Goal: Task Accomplishment & Management: Manage account settings

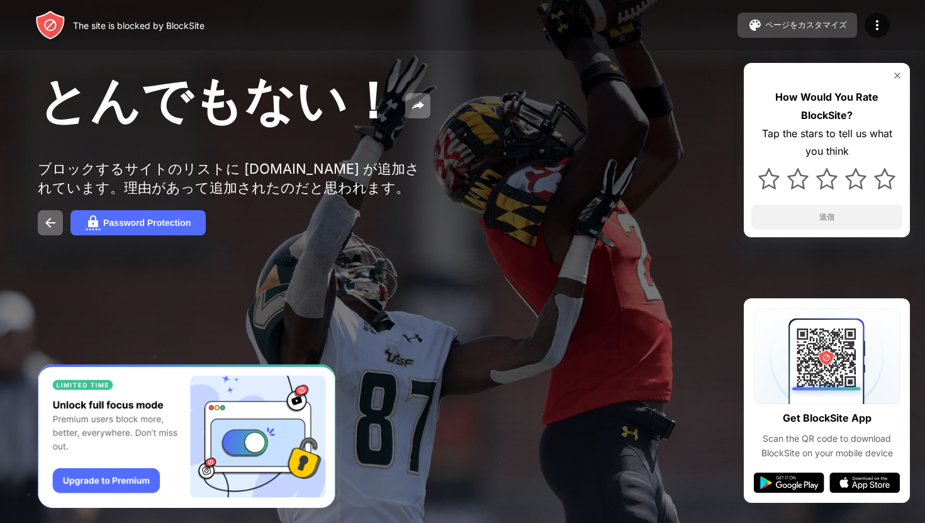
click at [800, 24] on div "ページをカスタマイズ" at bounding box center [806, 25] width 82 height 11
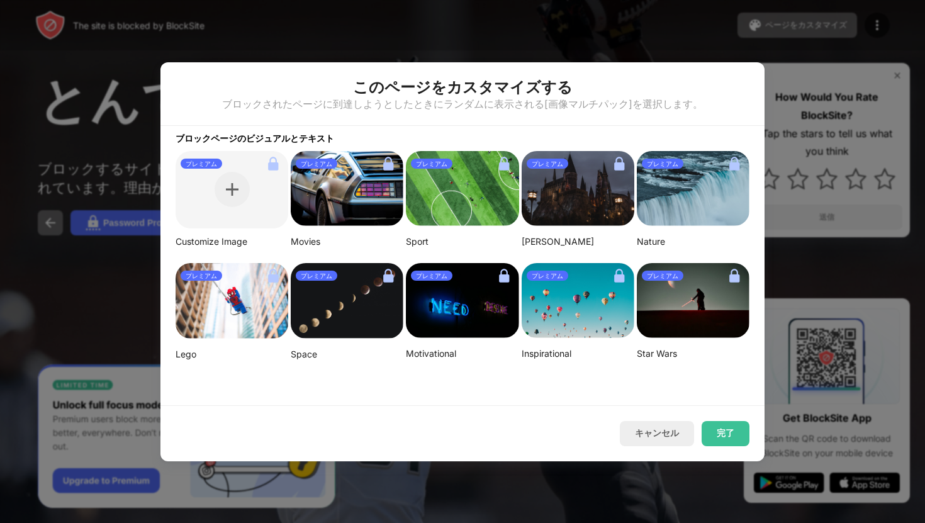
click at [867, 32] on div at bounding box center [462, 261] width 925 height 523
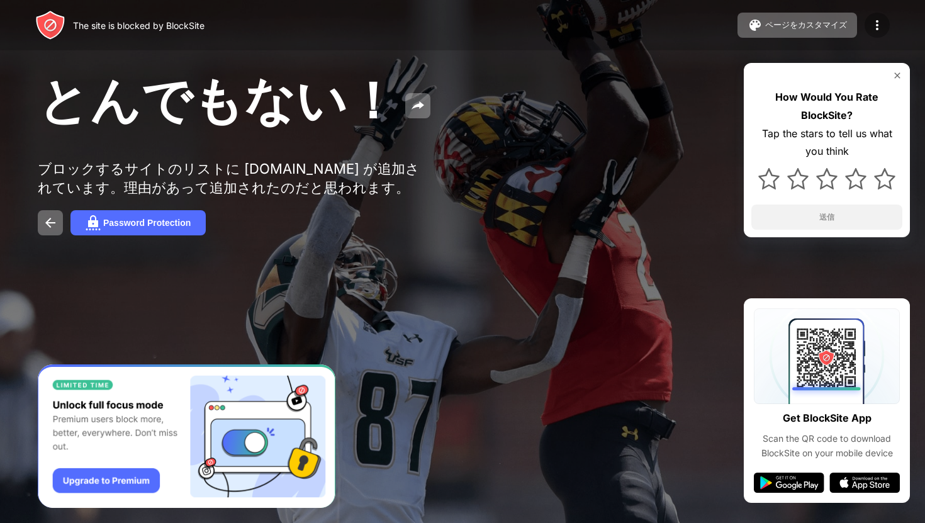
click at [875, 32] on img at bounding box center [876, 25] width 15 height 15
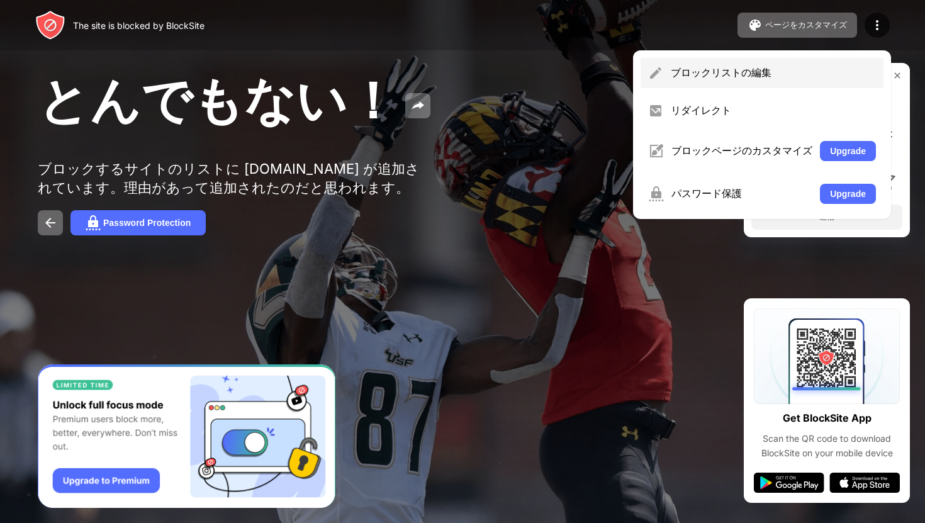
click at [768, 76] on div "ブロックリストの編集" at bounding box center [773, 73] width 205 height 14
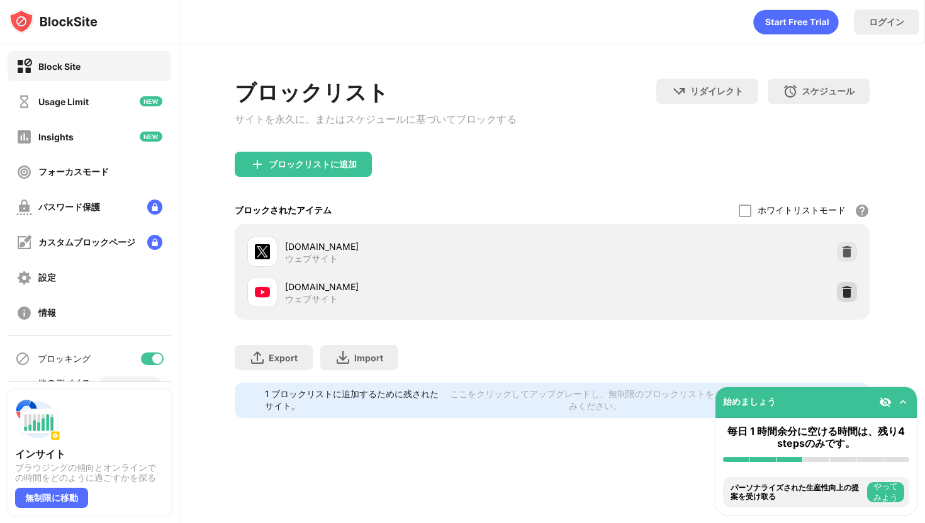
click at [844, 293] on img at bounding box center [847, 292] width 13 height 13
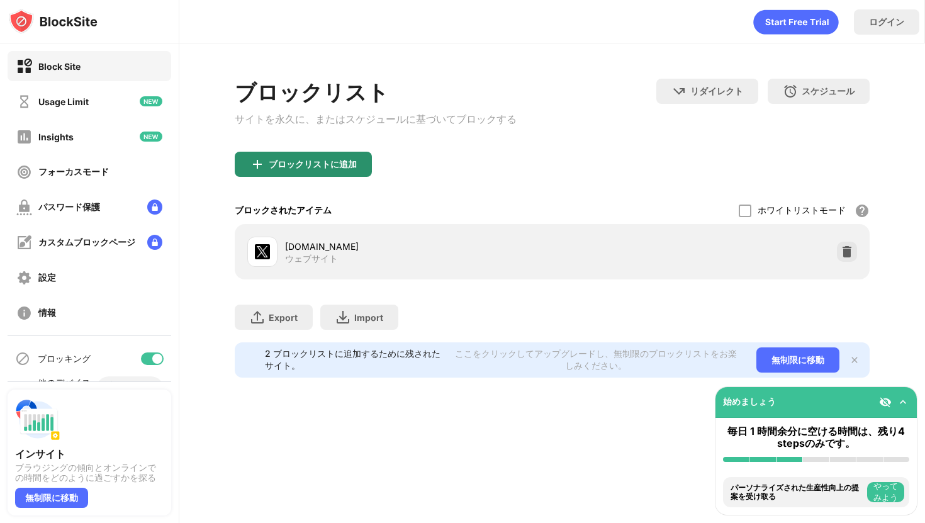
click at [311, 169] on div "ブロックリストに追加" at bounding box center [313, 164] width 88 height 10
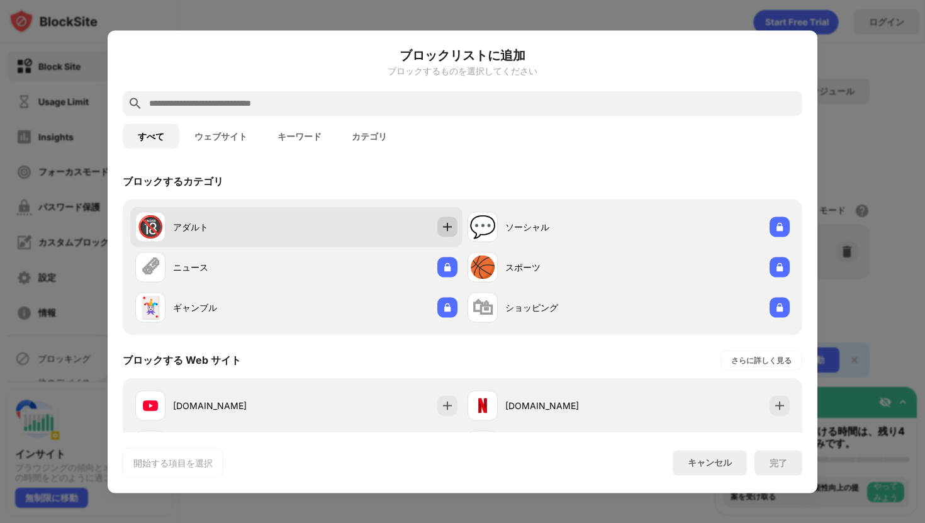
click at [449, 230] on img at bounding box center [447, 226] width 13 height 13
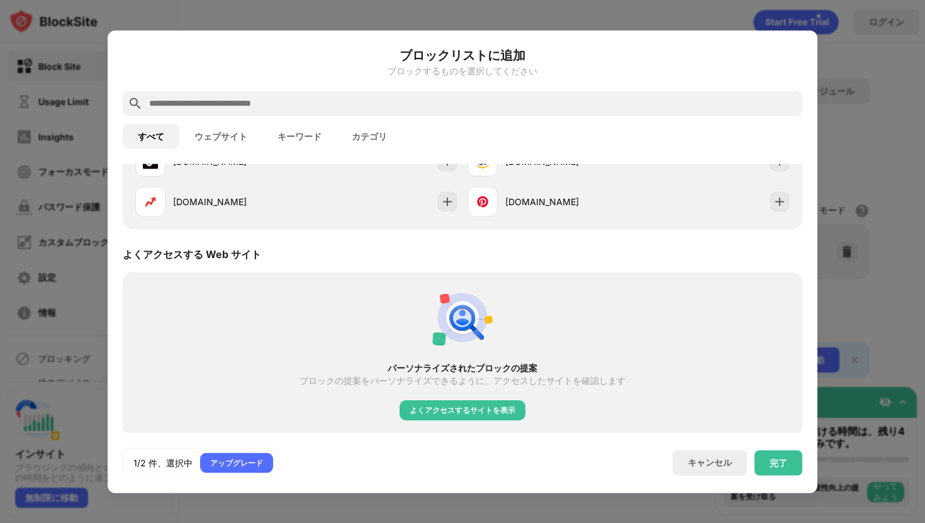
scroll to position [394, 0]
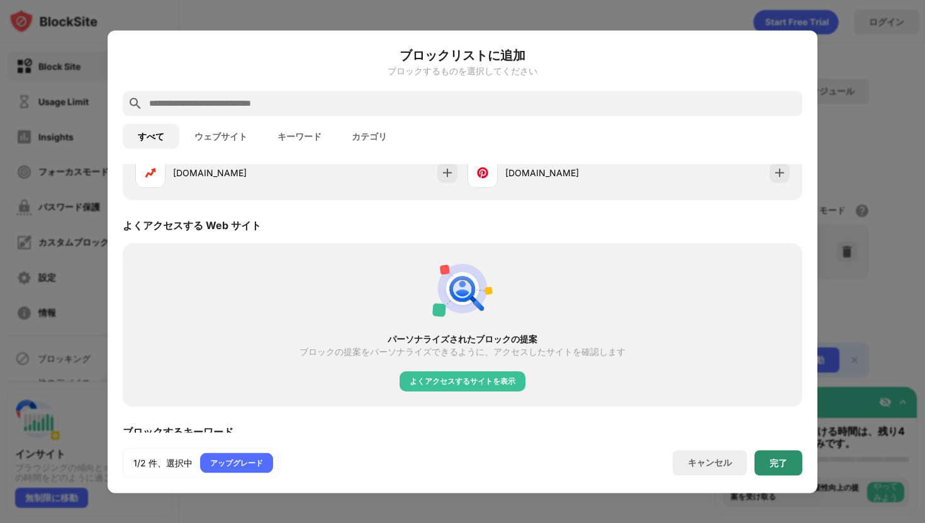
click at [771, 462] on div "完了" at bounding box center [778, 462] width 18 height 10
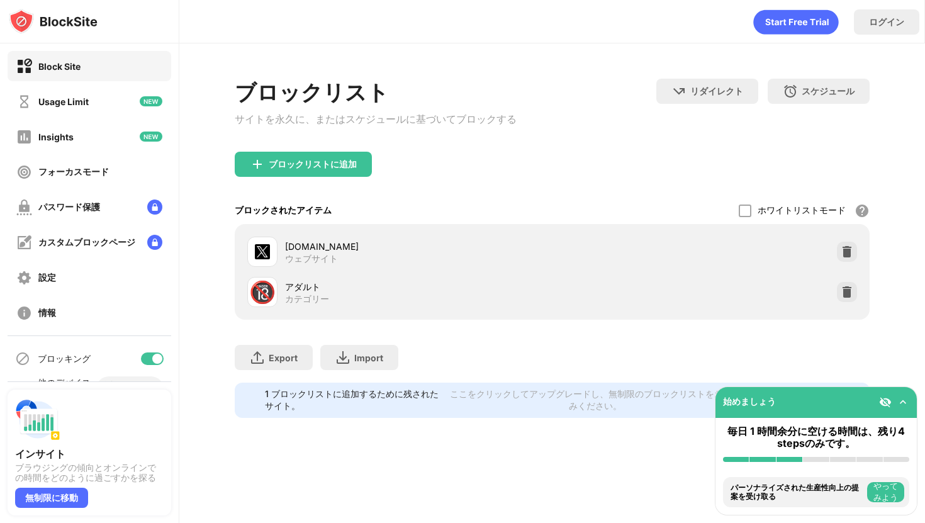
scroll to position [414, 0]
